Goal: Use online tool/utility: Utilize a website feature to perform a specific function

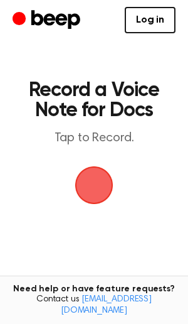
click at [101, 188] on span "button" at bounding box center [94, 185] width 65 height 65
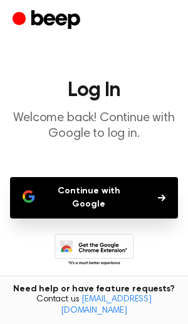
click at [124, 196] on button "Continue with Google" at bounding box center [94, 197] width 168 height 41
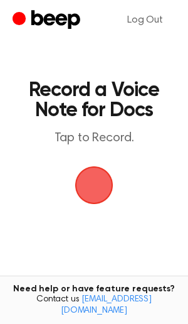
click at [90, 189] on span "button" at bounding box center [94, 185] width 54 height 54
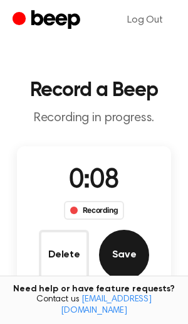
click at [125, 251] on button "Save" at bounding box center [124, 255] width 50 height 50
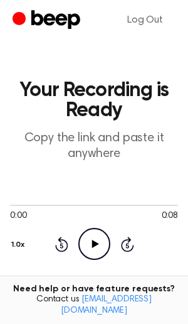
click at [90, 245] on icon "Play Audio" at bounding box center [94, 244] width 32 height 32
